Goal: Task Accomplishment & Management: Manage account settings

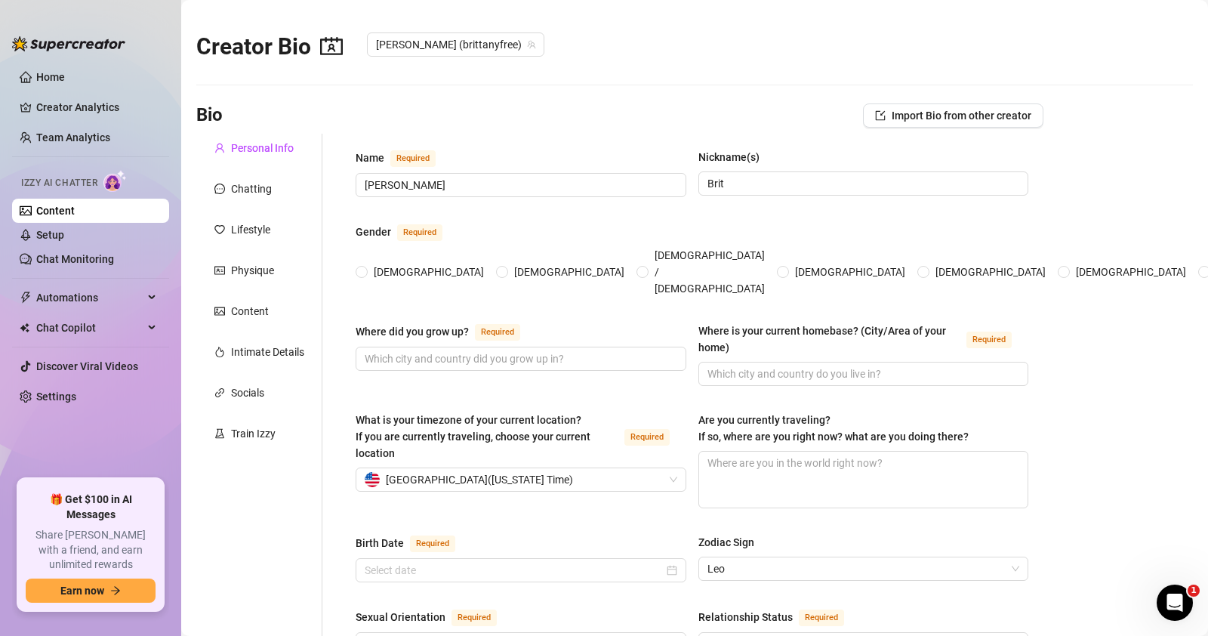
radio input "true"
type input "[DATE]"
click at [260, 185] on div "Chatting" at bounding box center [251, 188] width 41 height 17
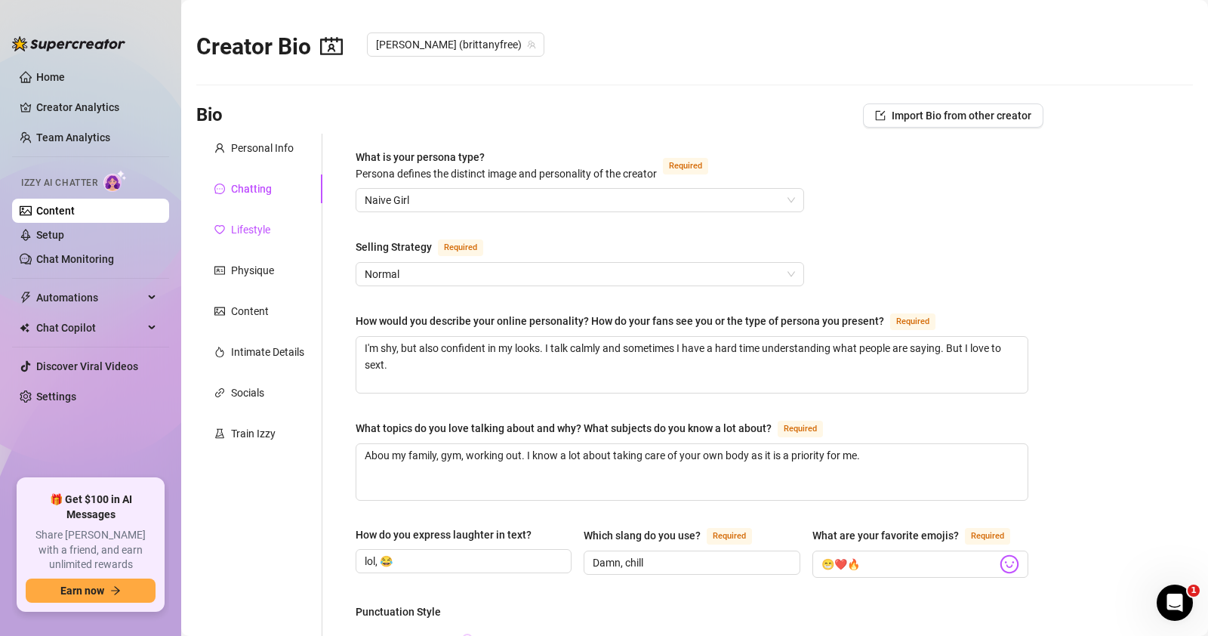
click at [251, 227] on div "Lifestyle" at bounding box center [250, 229] width 39 height 17
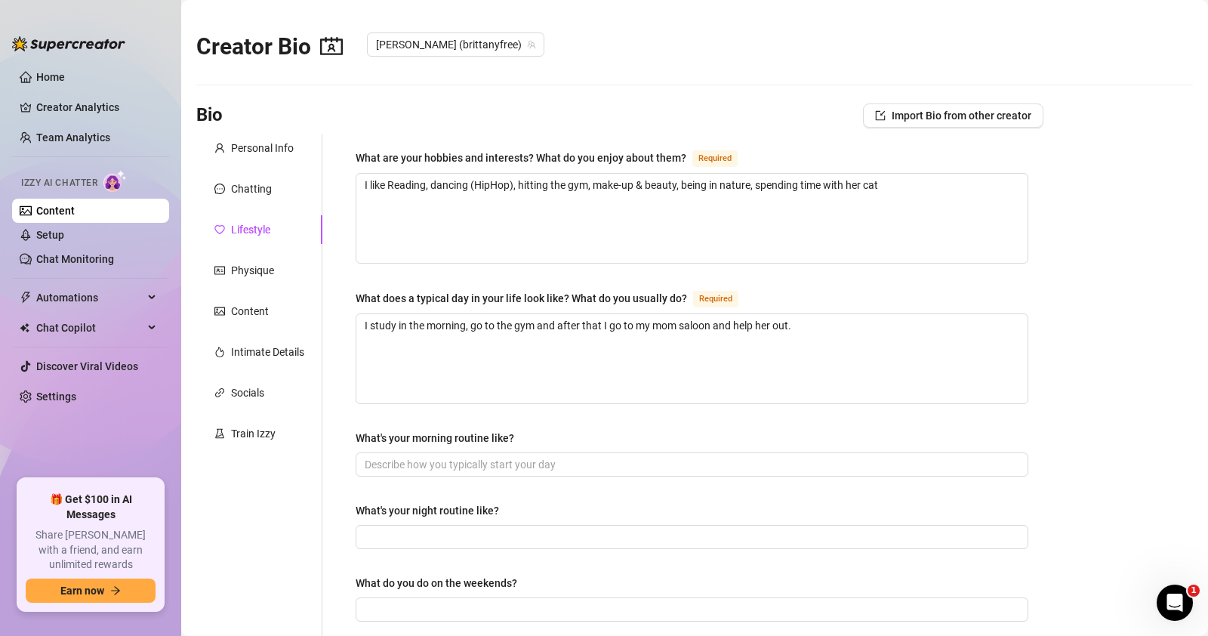
click at [250, 251] on div "Personal Info Chatting Lifestyle Physique Content Intimate Details Socials Trai…" at bounding box center [259, 643] width 126 height 1018
click at [251, 268] on div "Physique" at bounding box center [252, 270] width 43 height 17
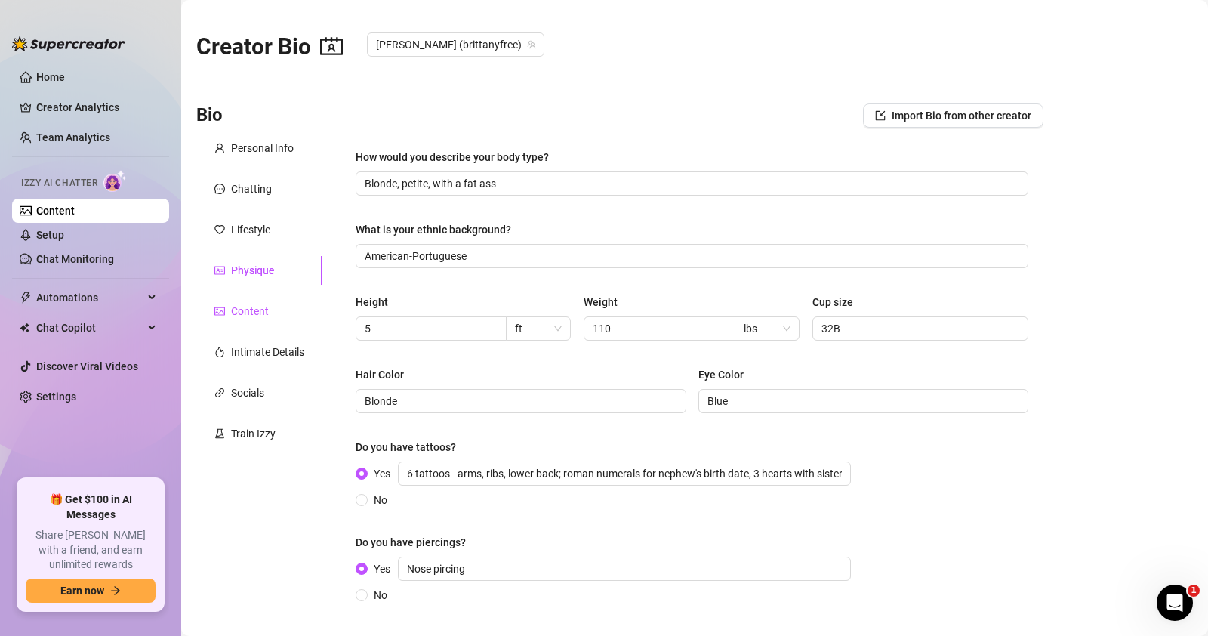
click at [247, 307] on div "Content" at bounding box center [250, 311] width 38 height 17
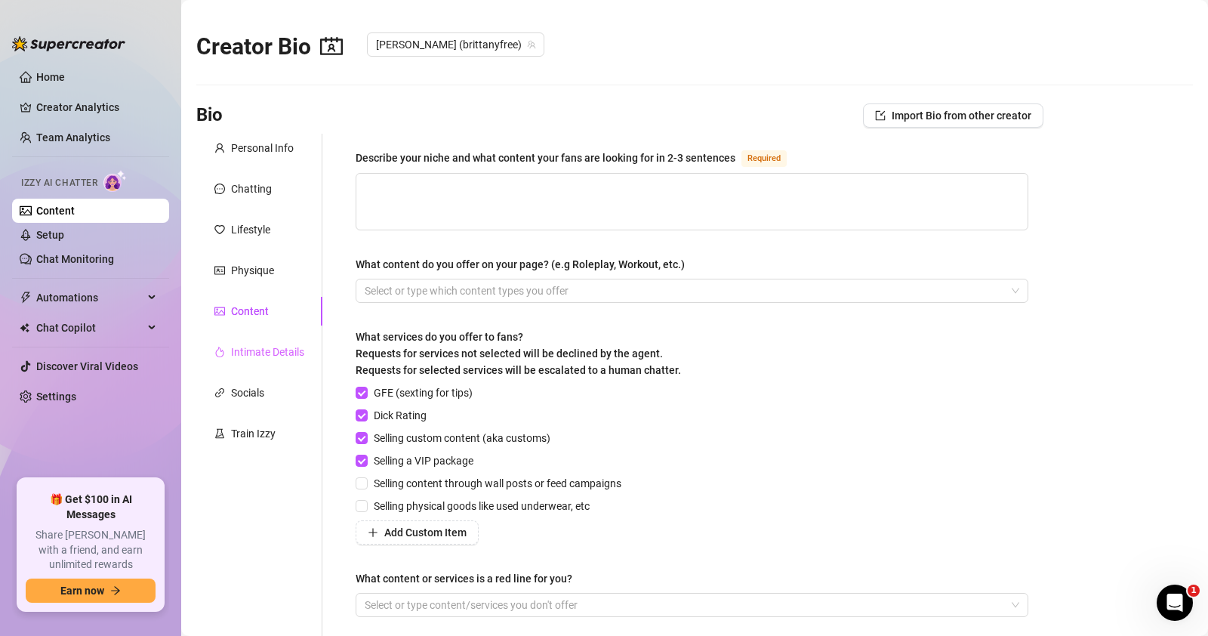
click at [241, 341] on div "Intimate Details" at bounding box center [259, 351] width 126 height 29
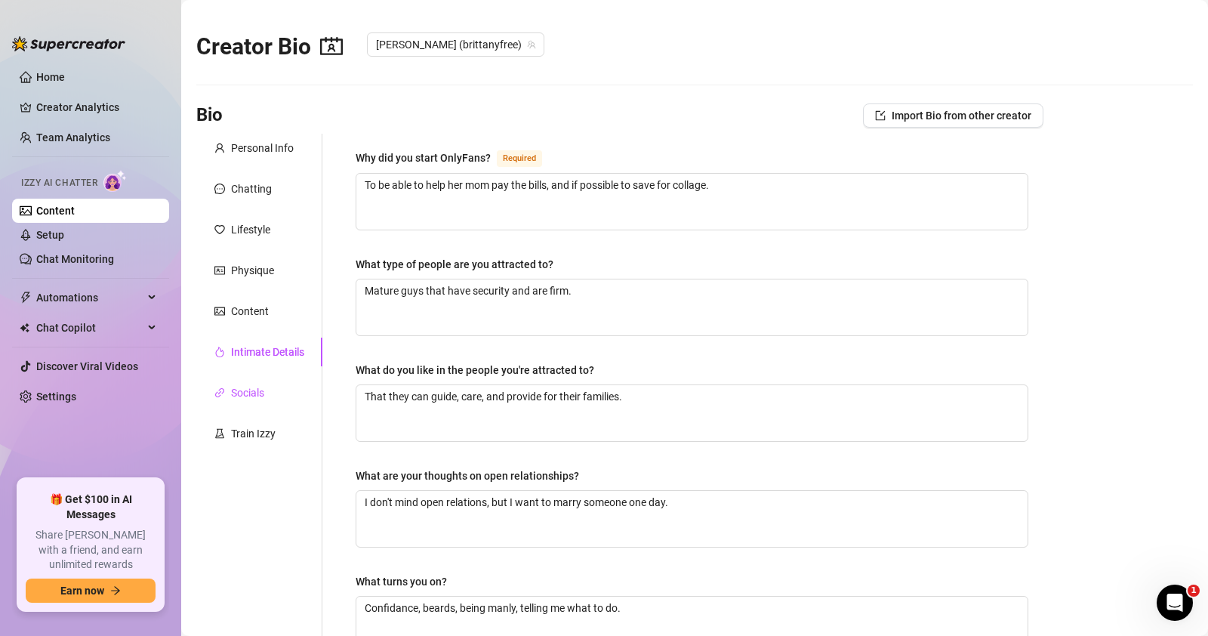
click at [241, 395] on div "Socials" at bounding box center [247, 392] width 33 height 17
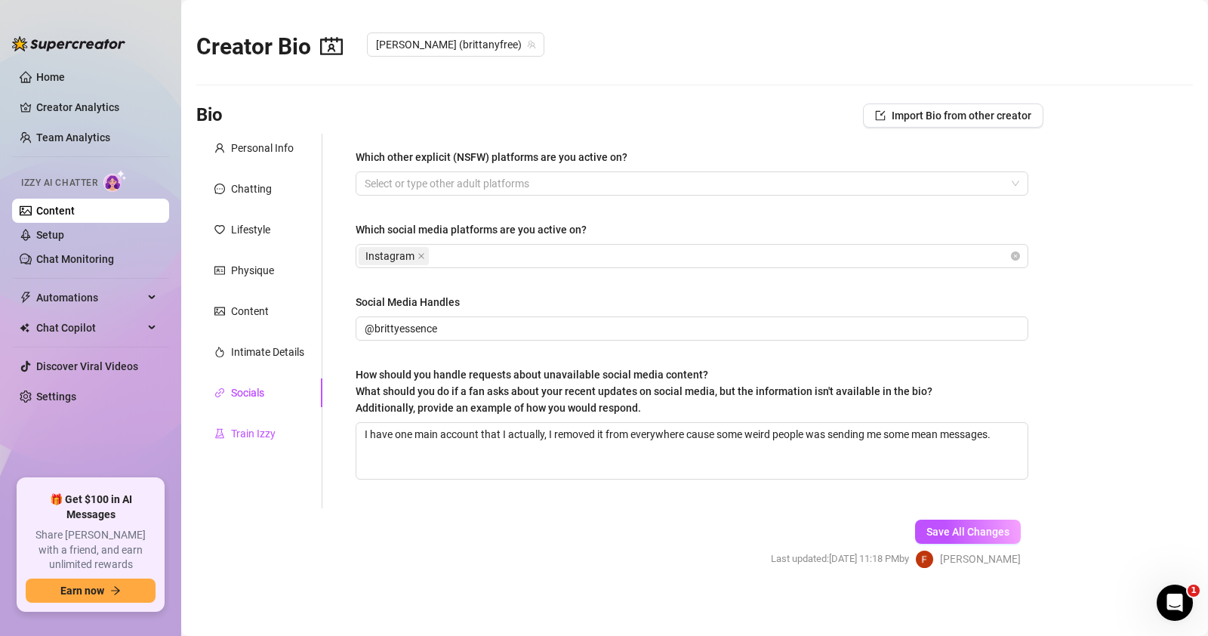
click at [240, 439] on div "Train Izzy" at bounding box center [253, 433] width 45 height 17
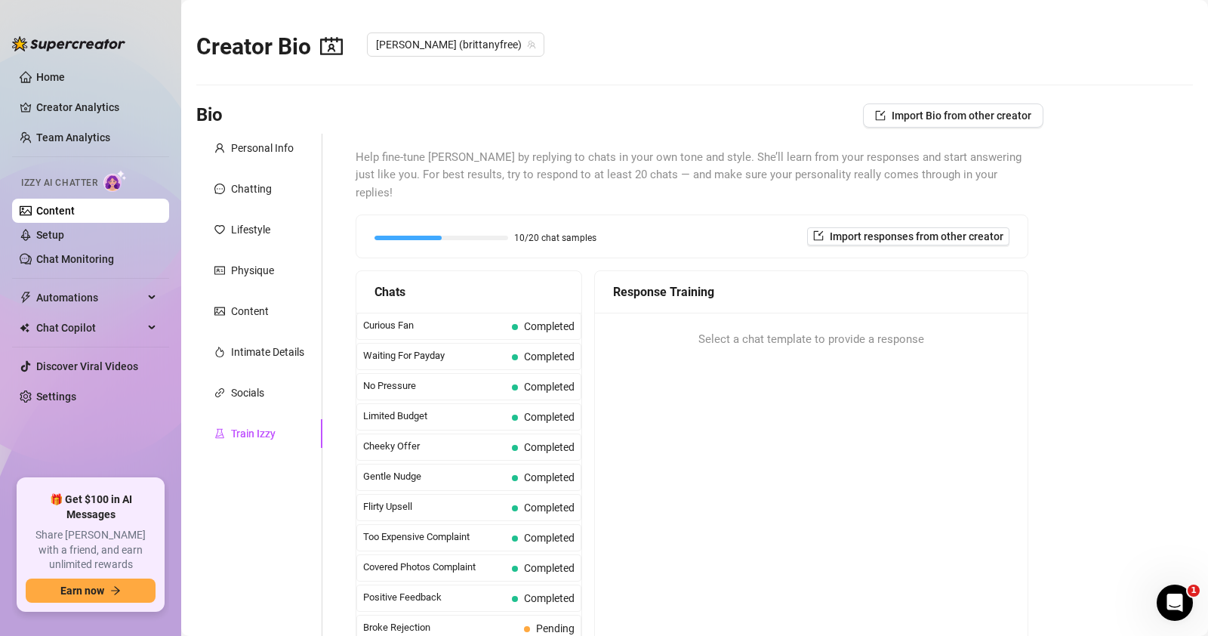
click at [252, 171] on div "Personal Info Chatting Lifestyle Physique Content Intimate Details Socials Trai…" at bounding box center [259, 398] width 126 height 529
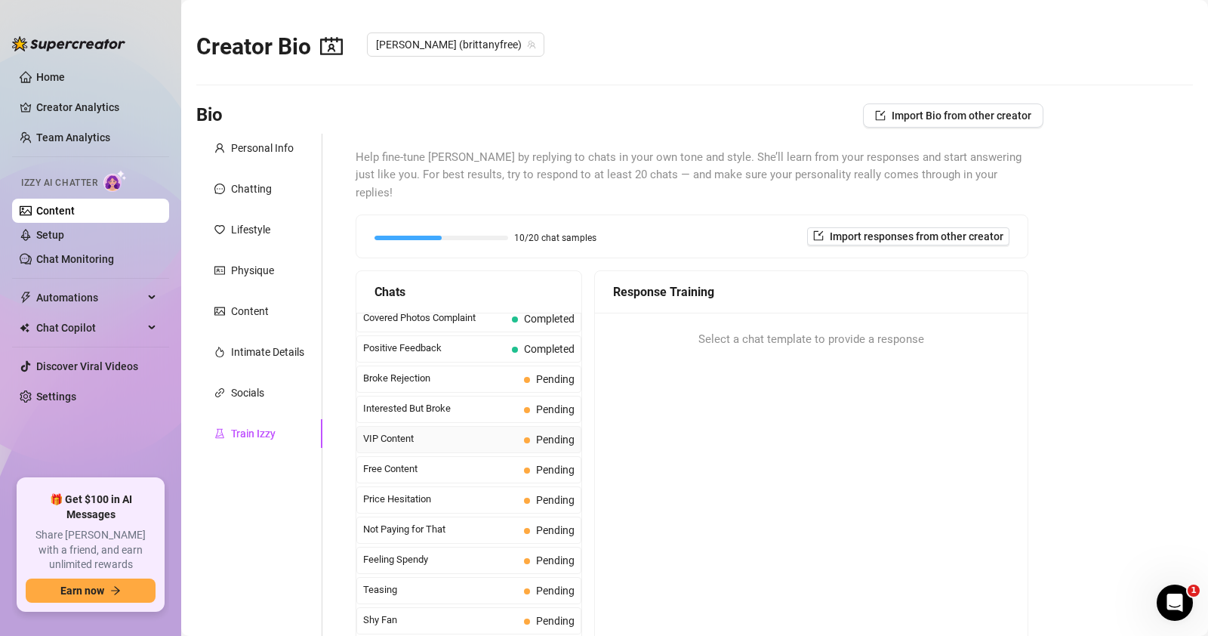
scroll to position [151, 0]
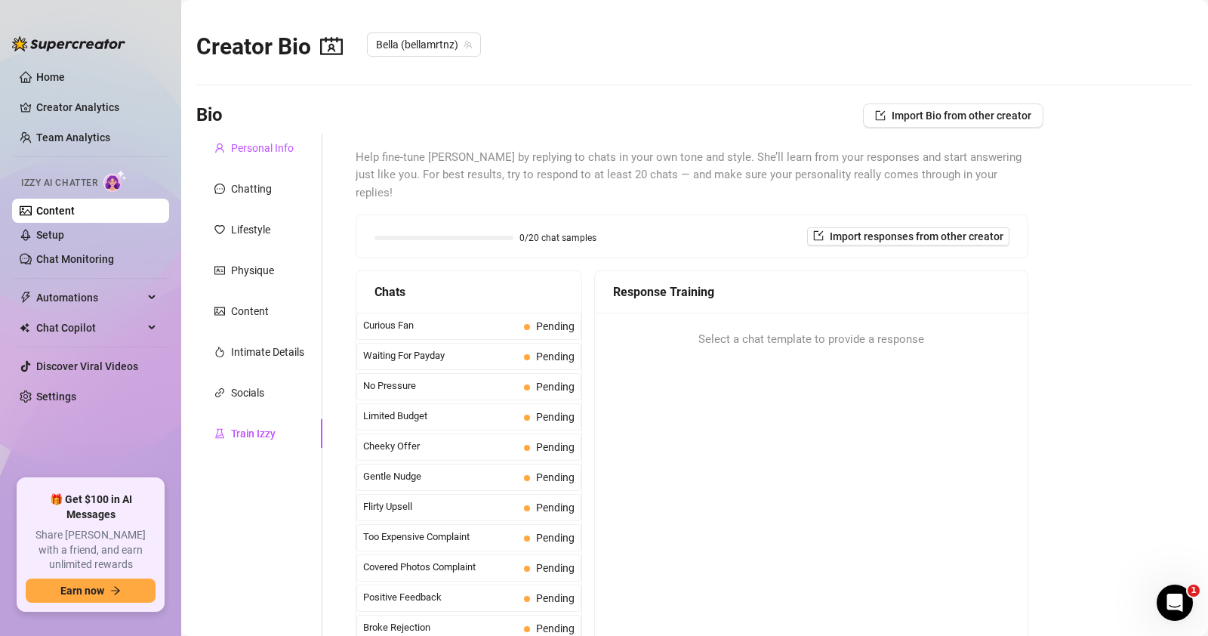
click at [247, 141] on div "Personal Info" at bounding box center [262, 148] width 63 height 17
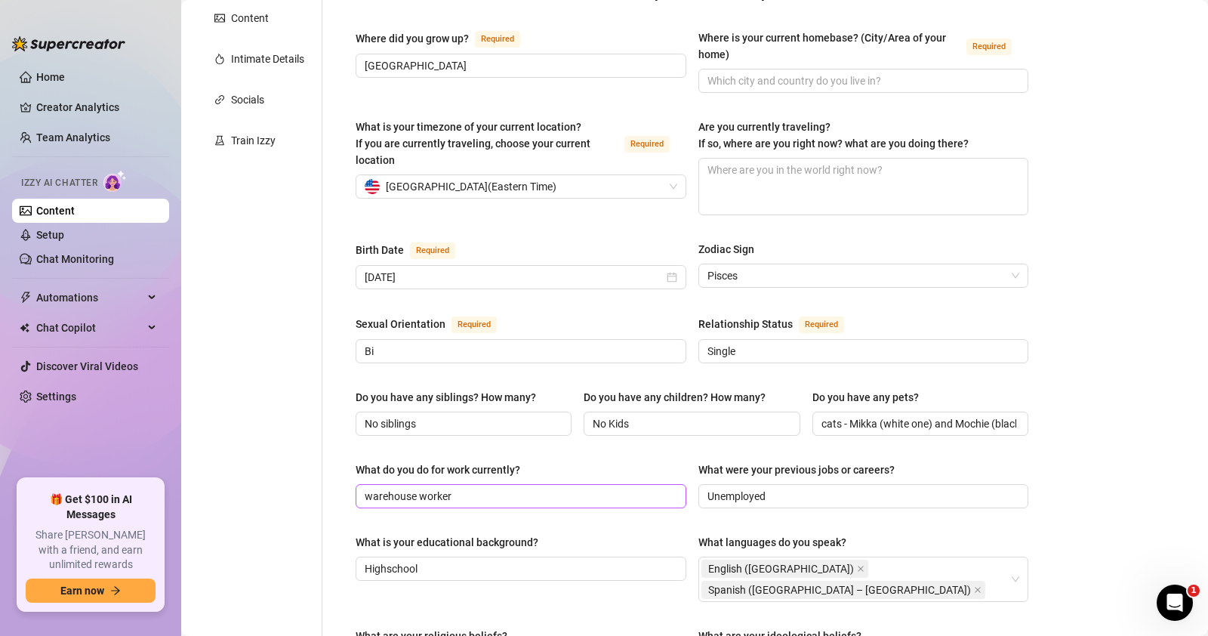
scroll to position [453, 0]
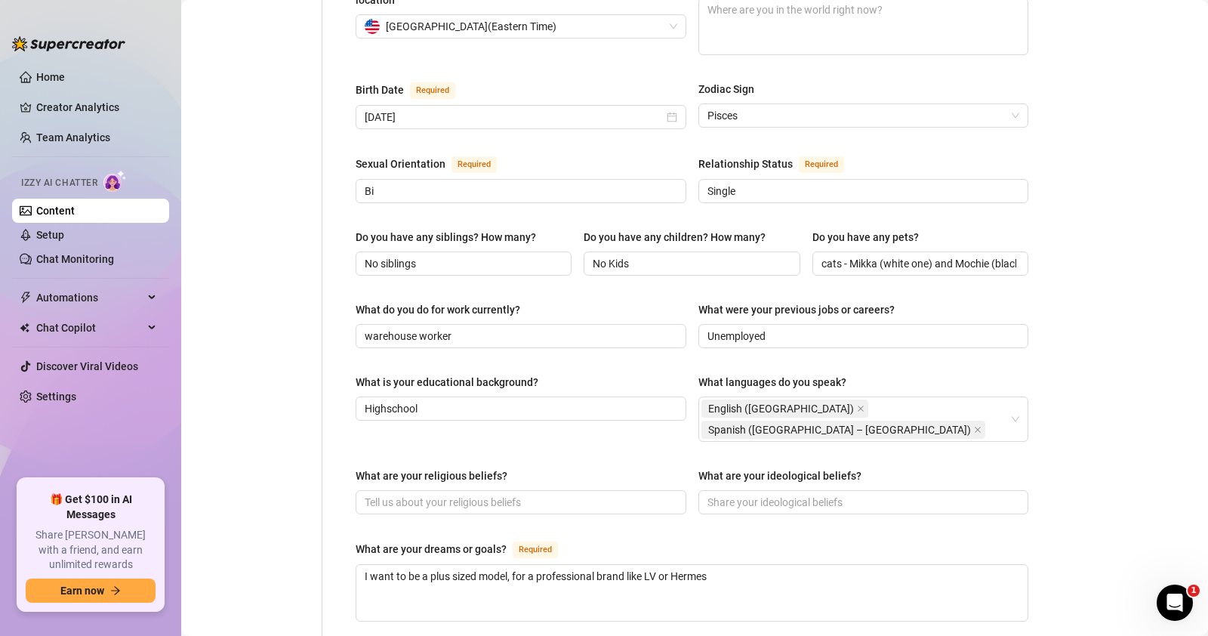
click at [252, 227] on div "Personal Info Chatting Lifestyle Physique Content Intimate Details Socials Trai…" at bounding box center [259, 324] width 126 height 1287
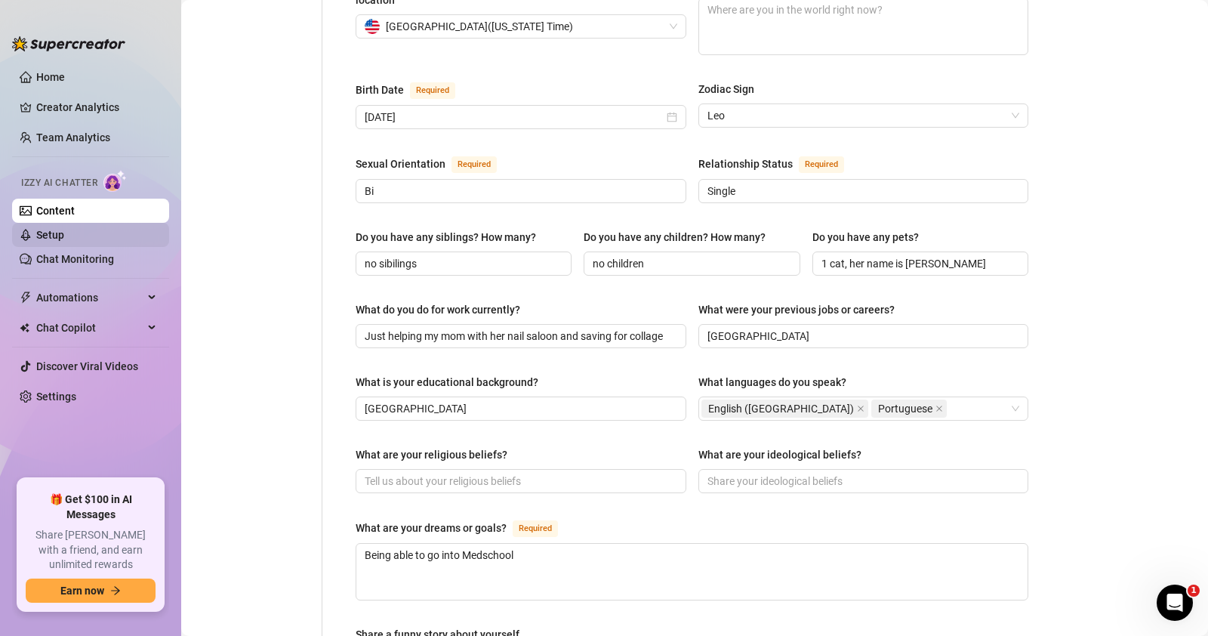
click at [64, 237] on link "Setup" at bounding box center [50, 235] width 28 height 12
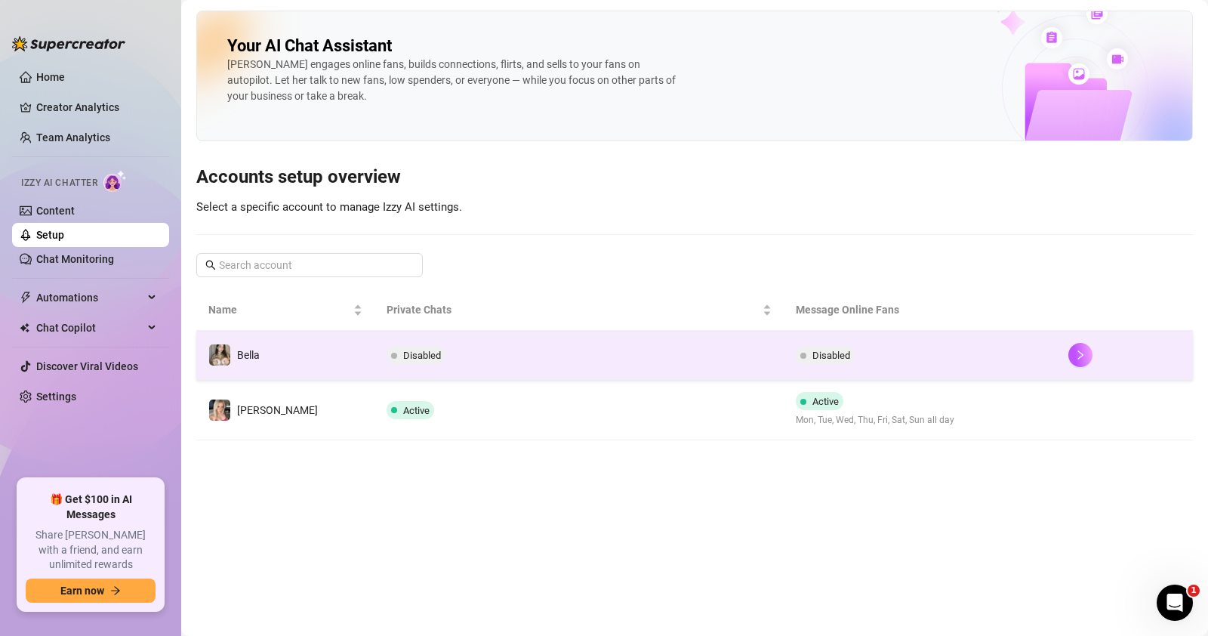
click at [562, 350] on td "Disabled" at bounding box center [578, 355] width 409 height 49
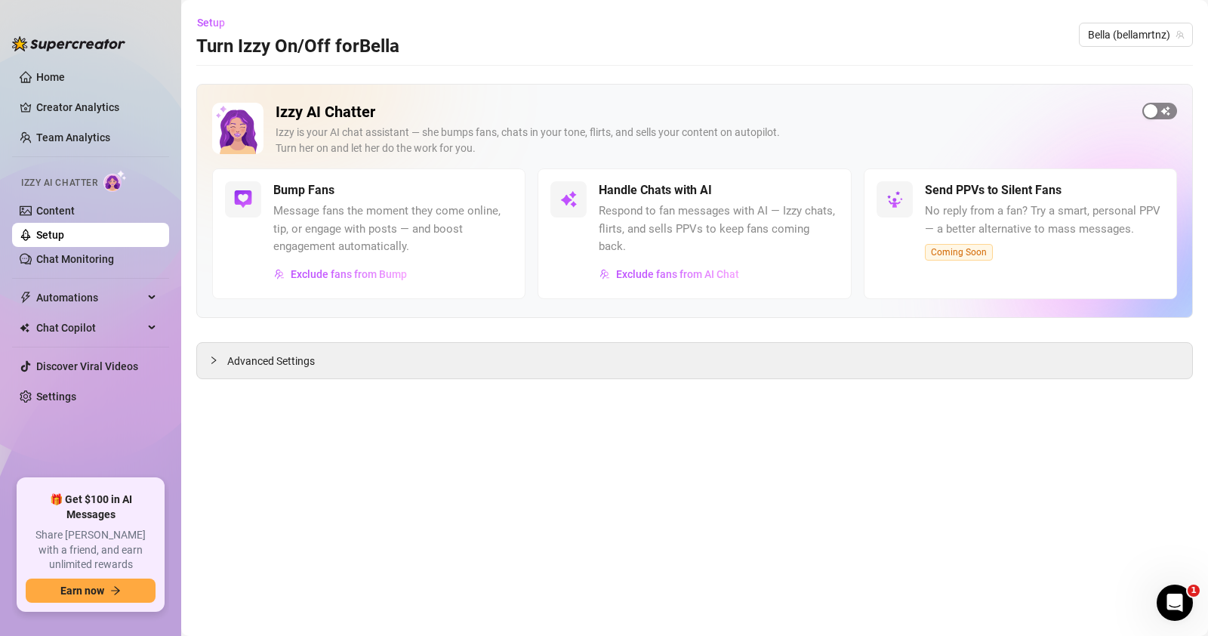
click at [1164, 108] on span "button" at bounding box center [1159, 111] width 35 height 17
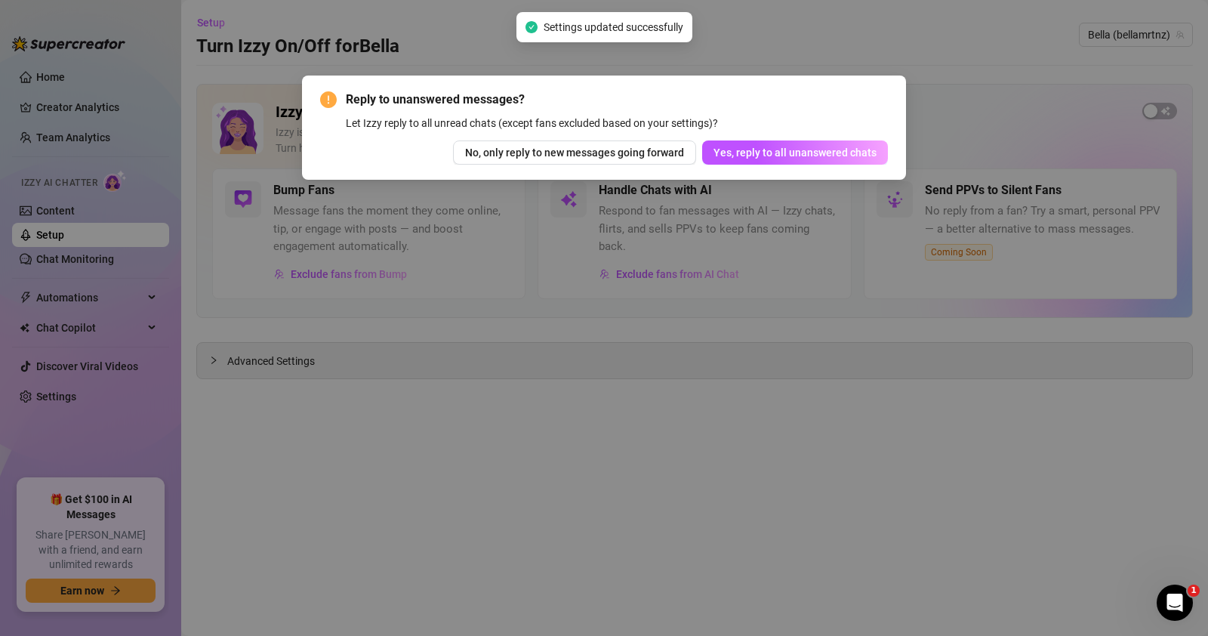
click at [545, 249] on div "Reply to unanswered messages? Let Izzy reply to all unread chats (except fans e…" at bounding box center [604, 318] width 1208 height 636
click at [812, 147] on span "Yes, reply to all unanswered chats" at bounding box center [794, 152] width 163 height 12
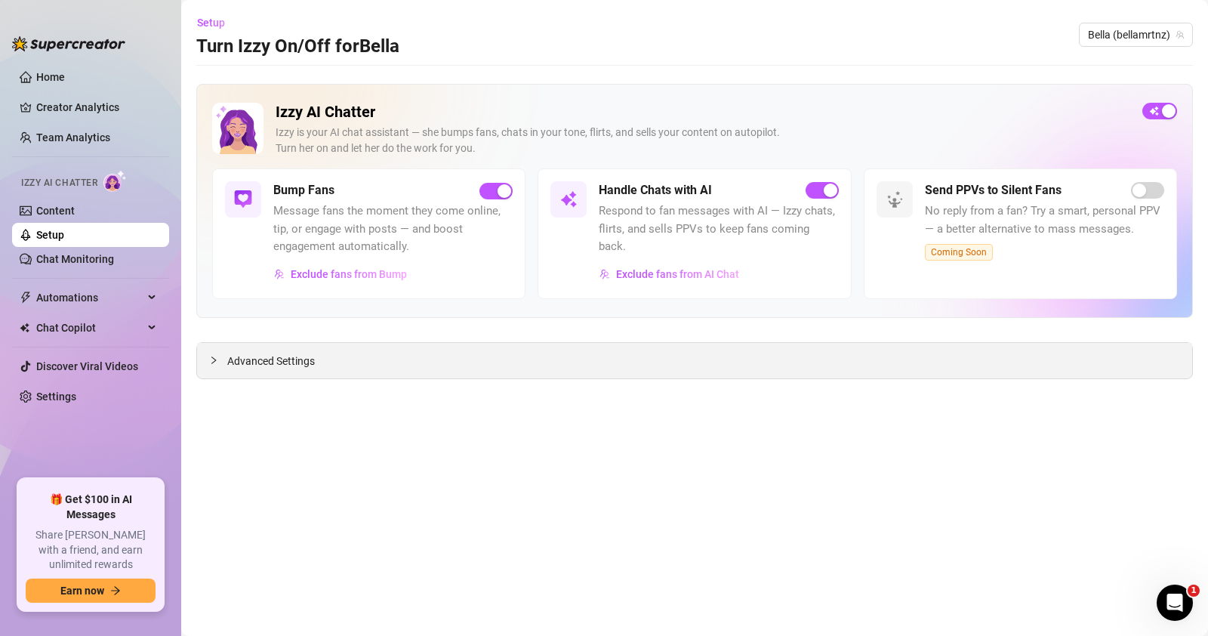
click at [366, 349] on div "Advanced Settings" at bounding box center [694, 360] width 995 height 35
click at [241, 365] on span "Advanced Settings" at bounding box center [271, 361] width 88 height 17
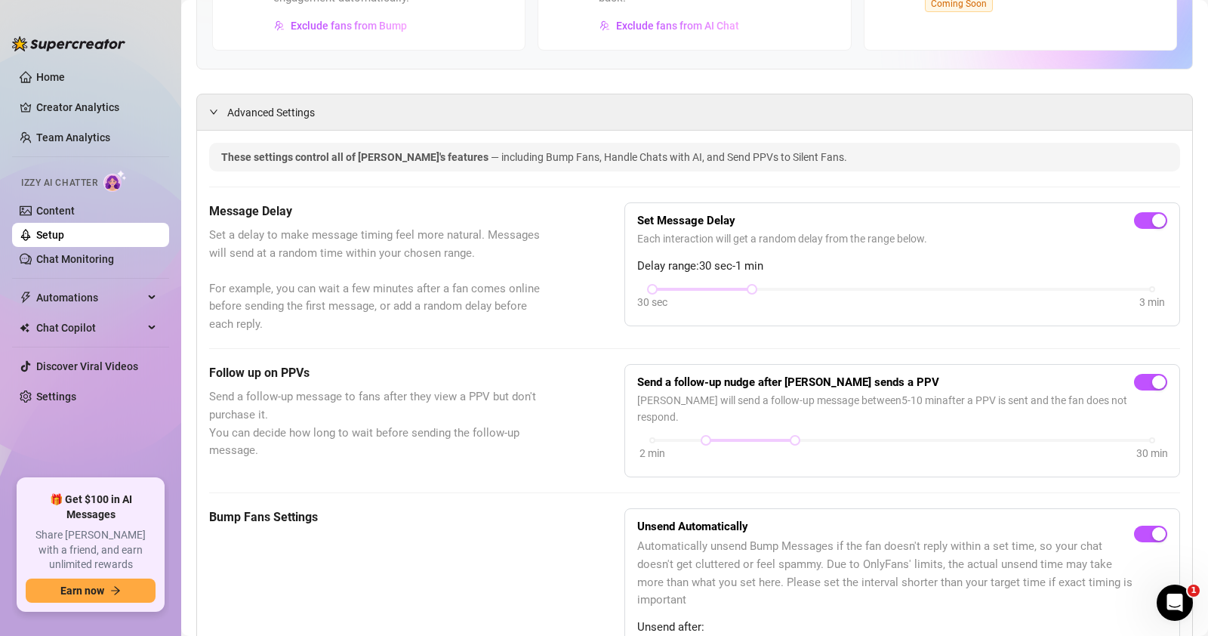
scroll to position [251, 0]
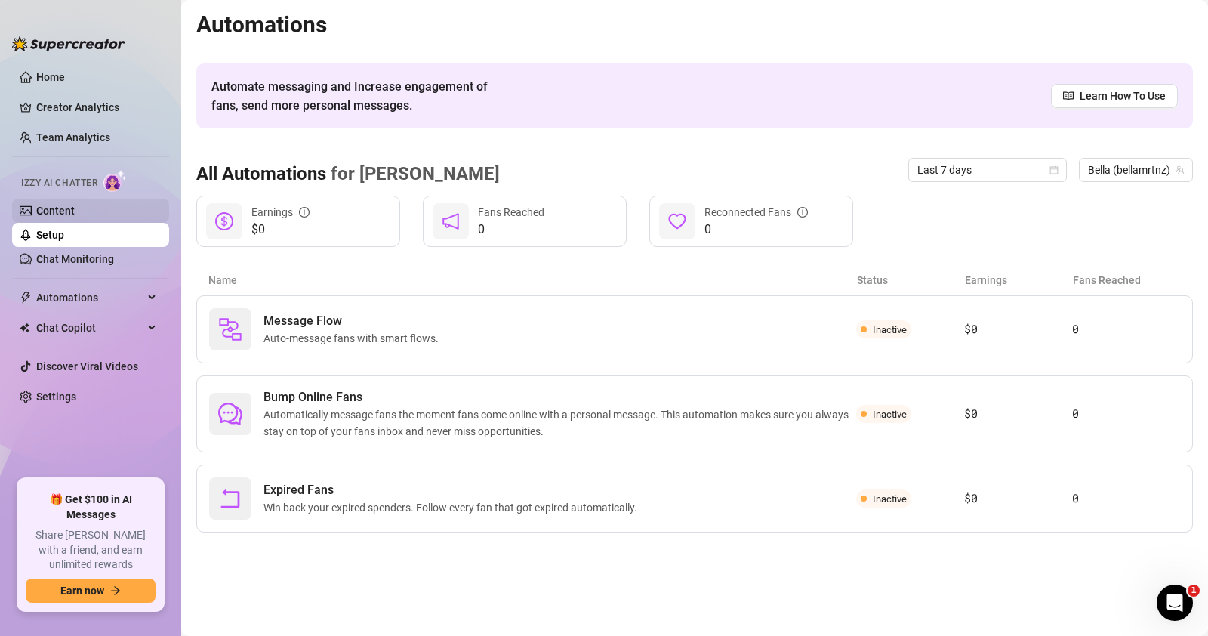
click at [71, 210] on link "Content" at bounding box center [55, 211] width 39 height 12
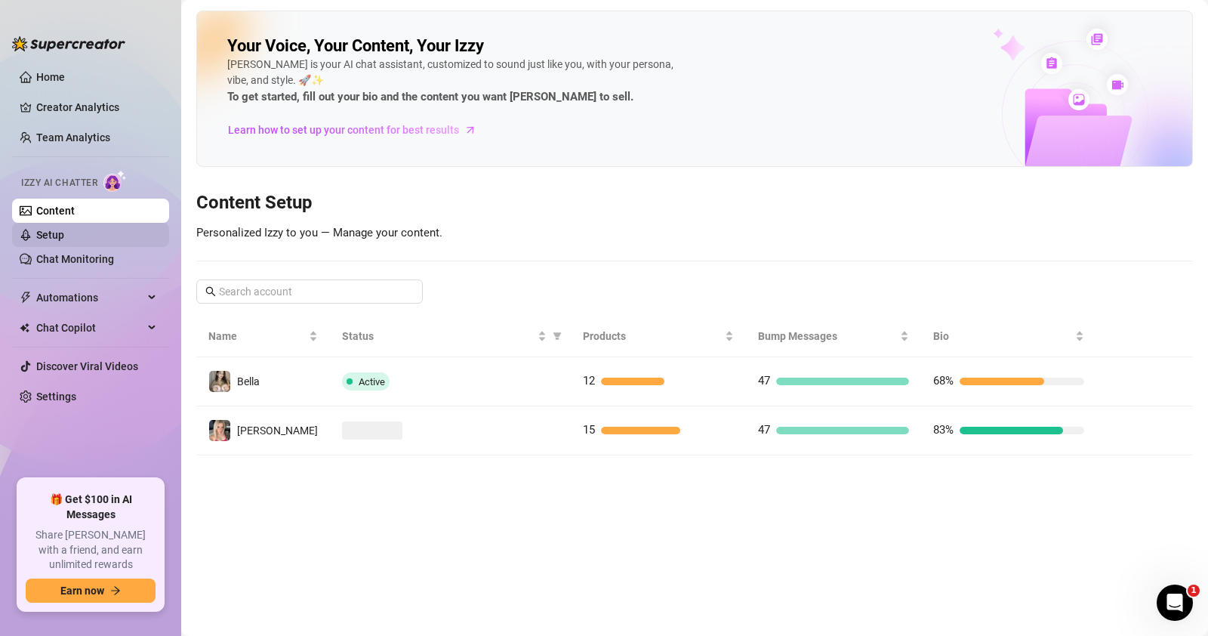
click at [64, 238] on link "Setup" at bounding box center [50, 235] width 28 height 12
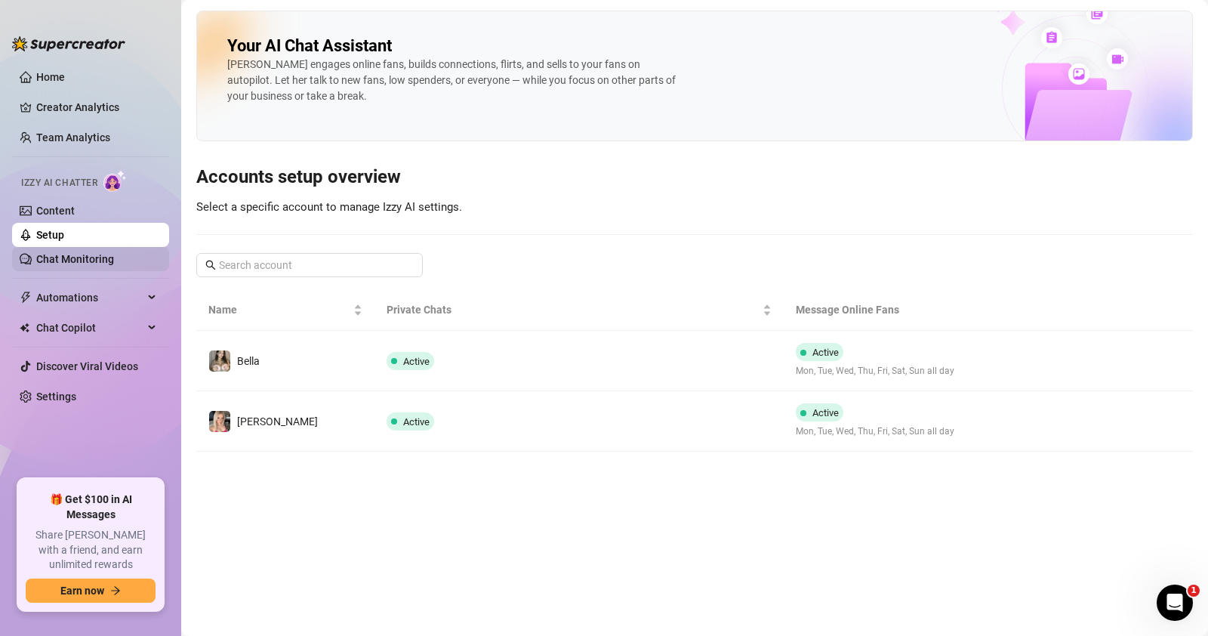
click at [91, 256] on link "Chat Monitoring" at bounding box center [75, 259] width 78 height 12
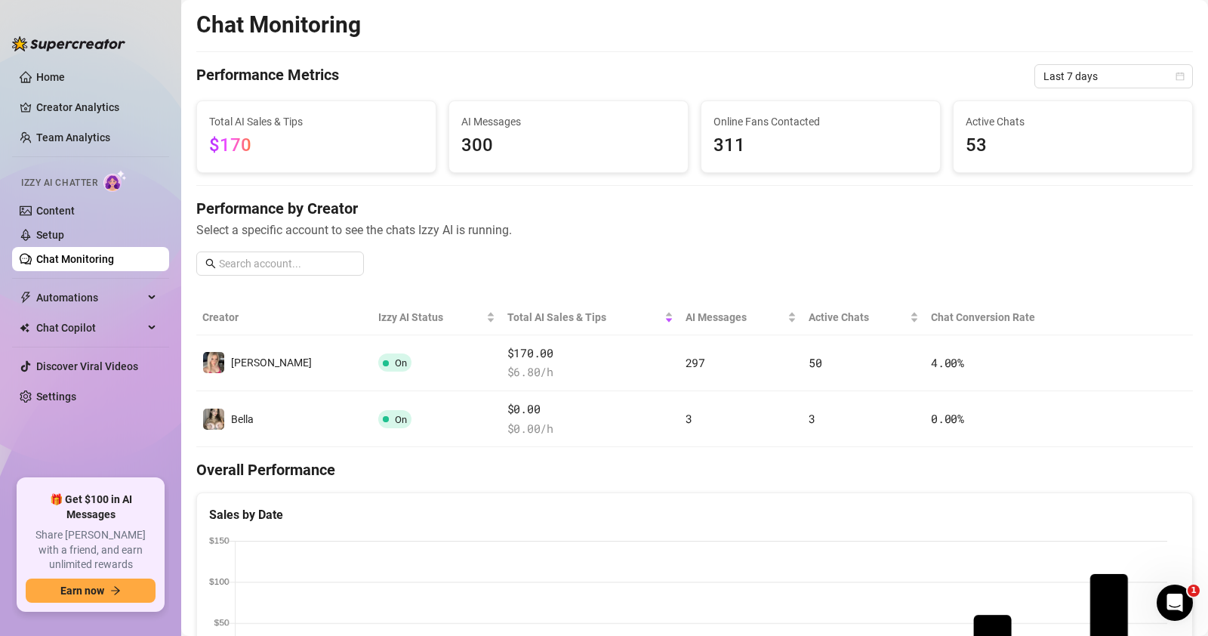
click at [89, 311] on ul "Home Creator Analytics Team Analytics Izzy AI Chatter Content Setup Chat Monito…" at bounding box center [90, 266] width 157 height 414
click at [92, 299] on span "Automations" at bounding box center [89, 297] width 107 height 24
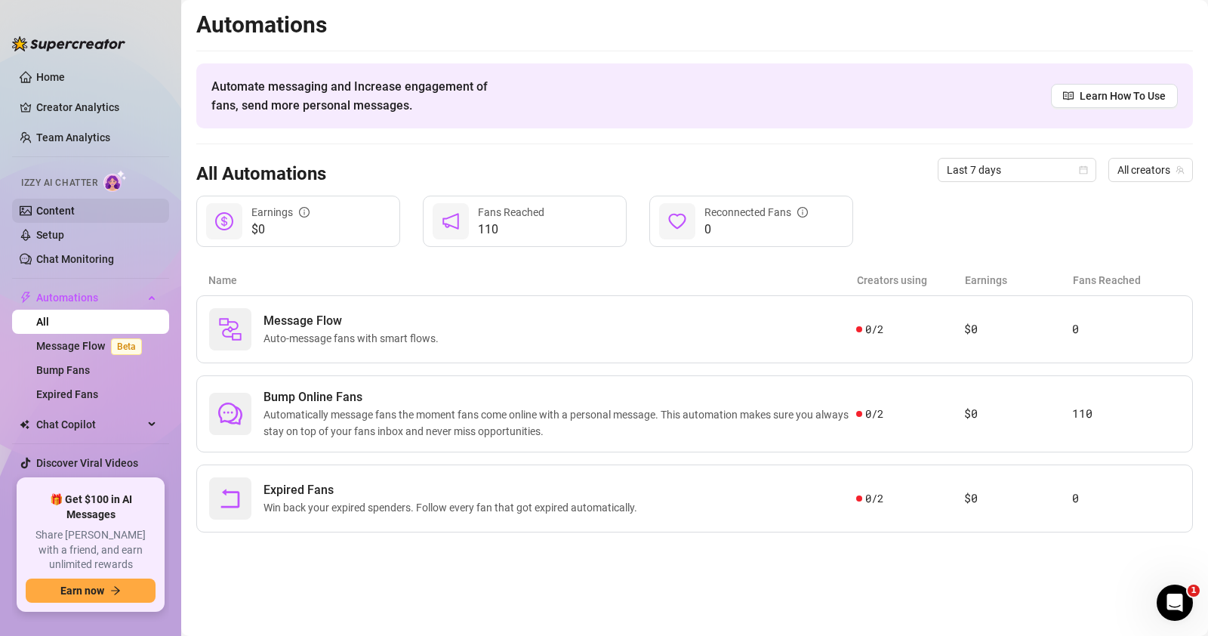
click at [69, 212] on link "Content" at bounding box center [55, 211] width 39 height 12
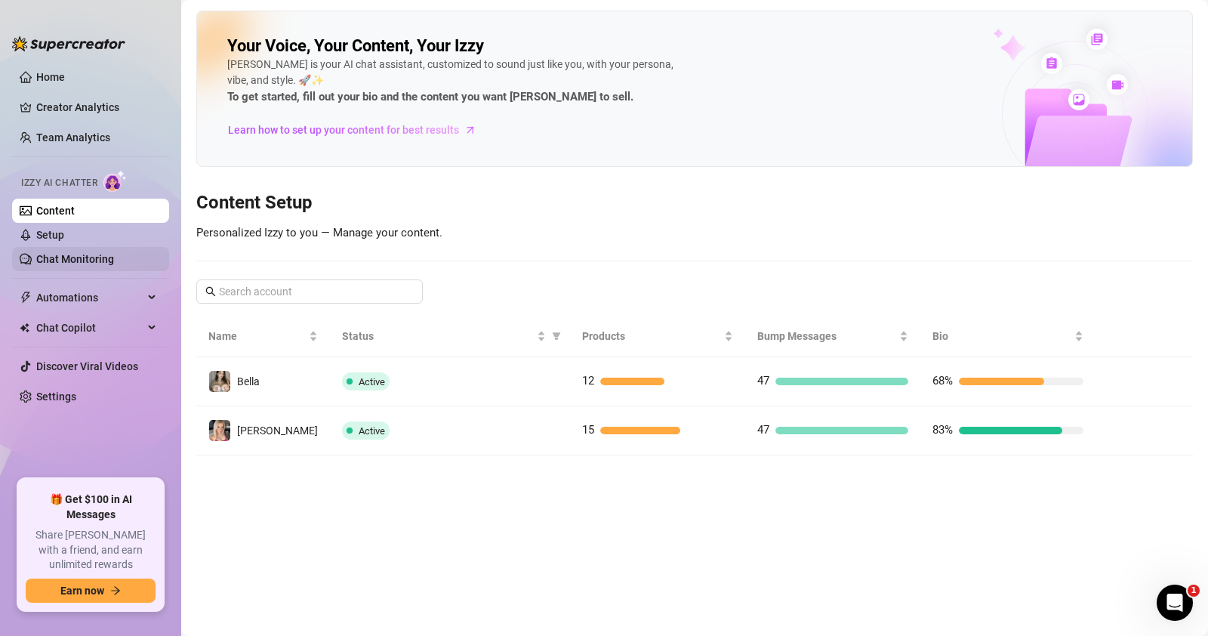
click at [84, 255] on link "Chat Monitoring" at bounding box center [75, 259] width 78 height 12
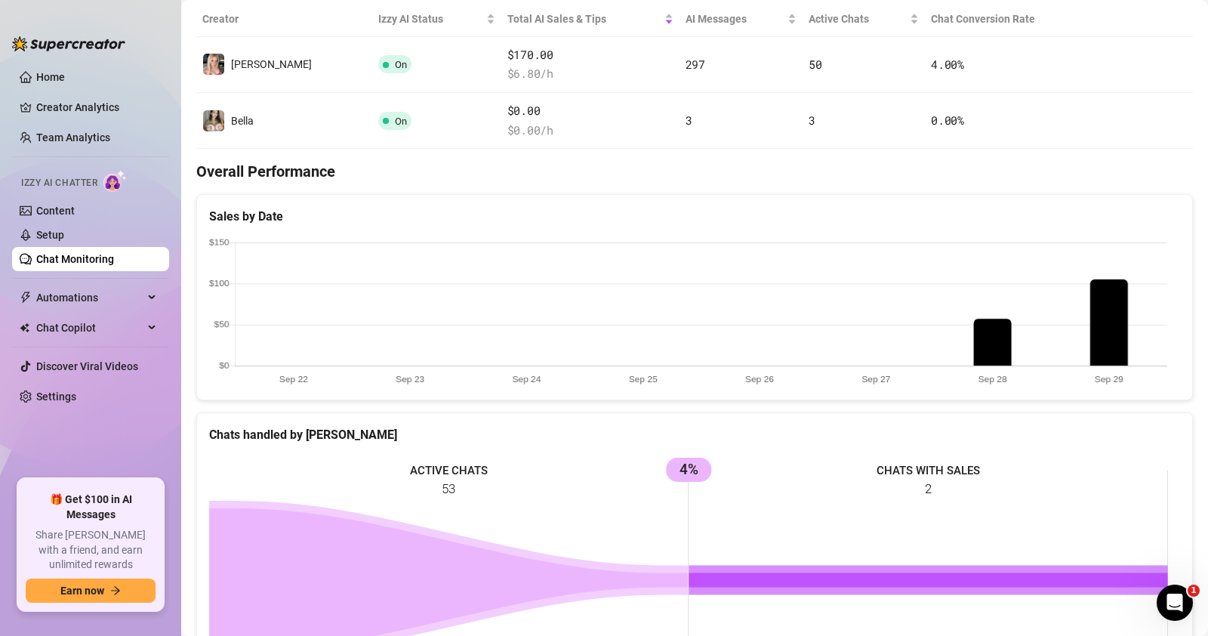
scroll to position [302, 0]
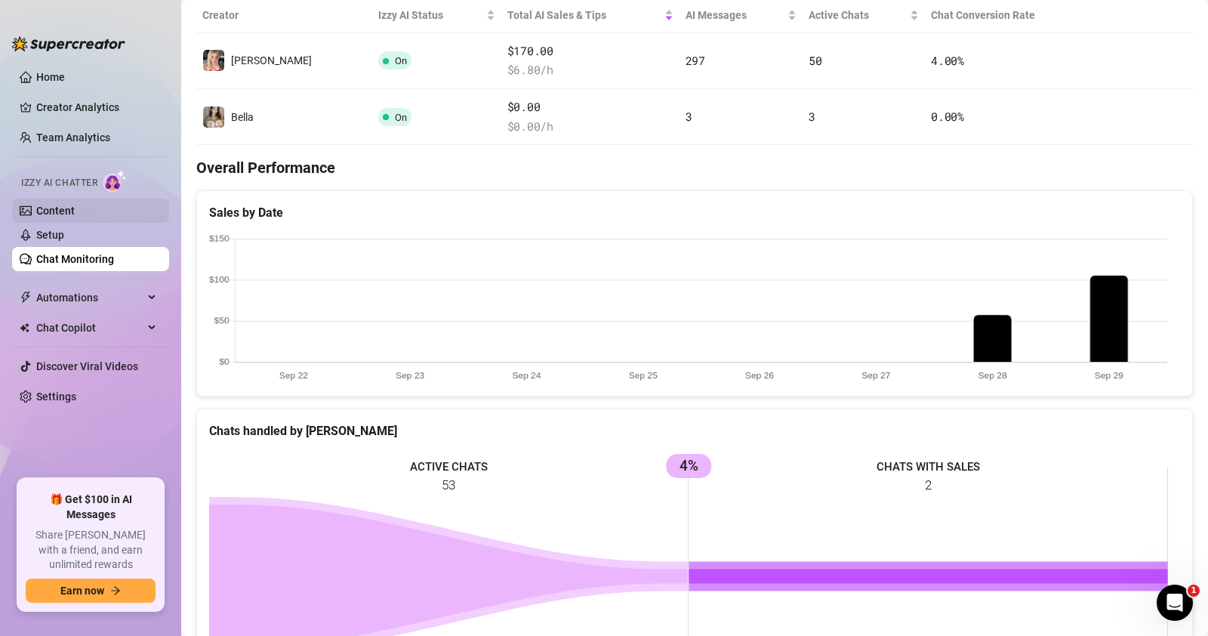
click at [75, 205] on link "Content" at bounding box center [55, 211] width 39 height 12
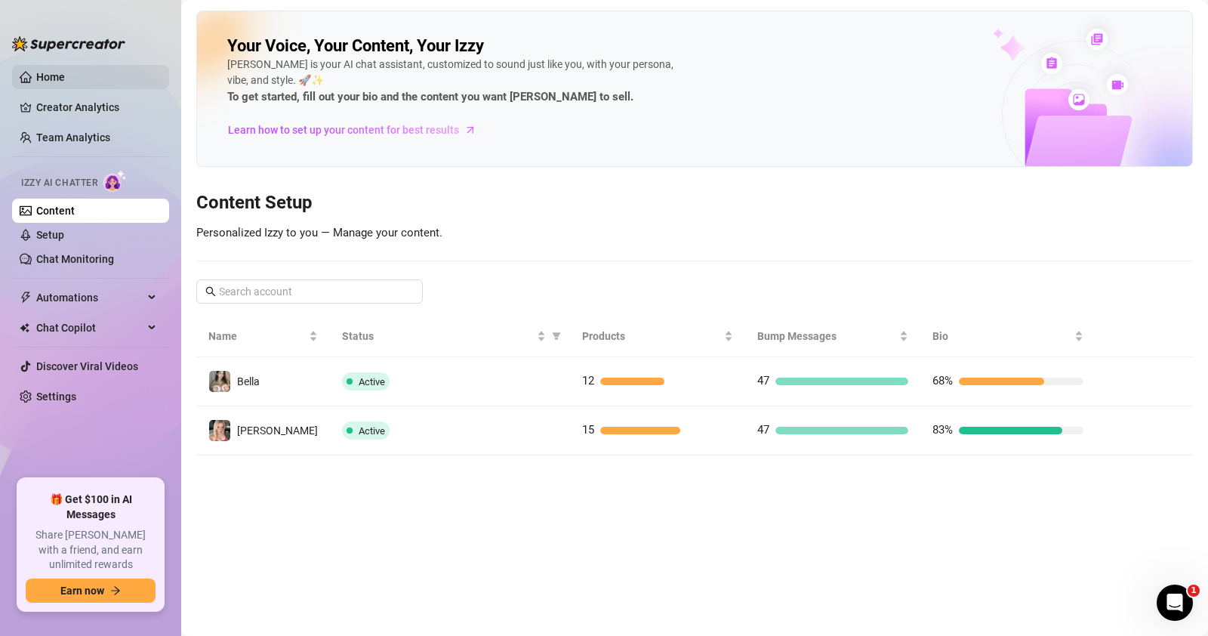
click at [65, 71] on link "Home" at bounding box center [50, 77] width 29 height 12
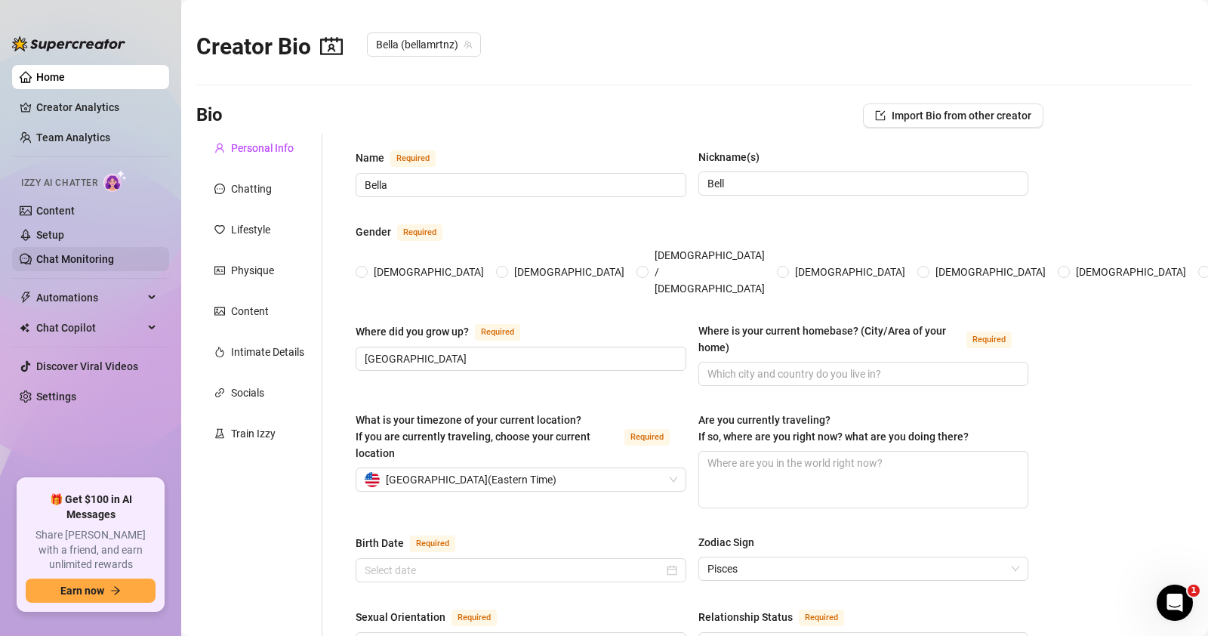
radio input "true"
type input "[DATE]"
click at [75, 211] on link "Content" at bounding box center [55, 211] width 39 height 12
